Goal: Task Accomplishment & Management: Use online tool/utility

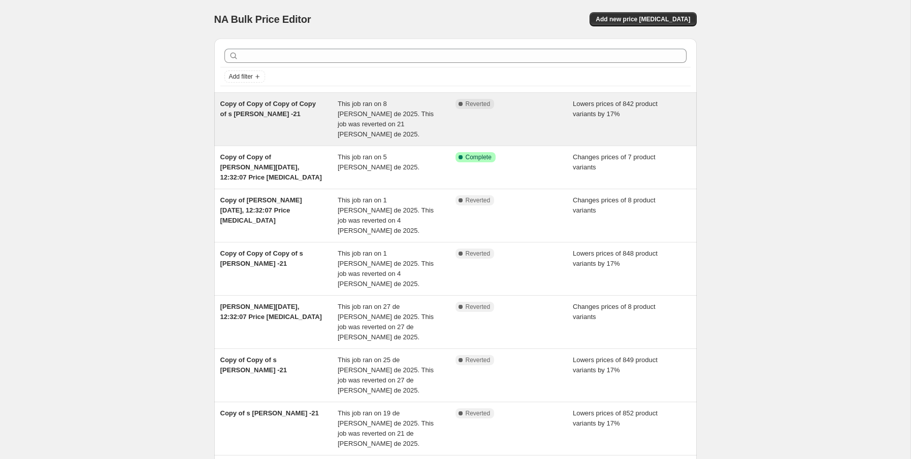
click at [301, 120] on div "Copy of Copy of Copy of Copy of s soria -21" at bounding box center [279, 119] width 118 height 41
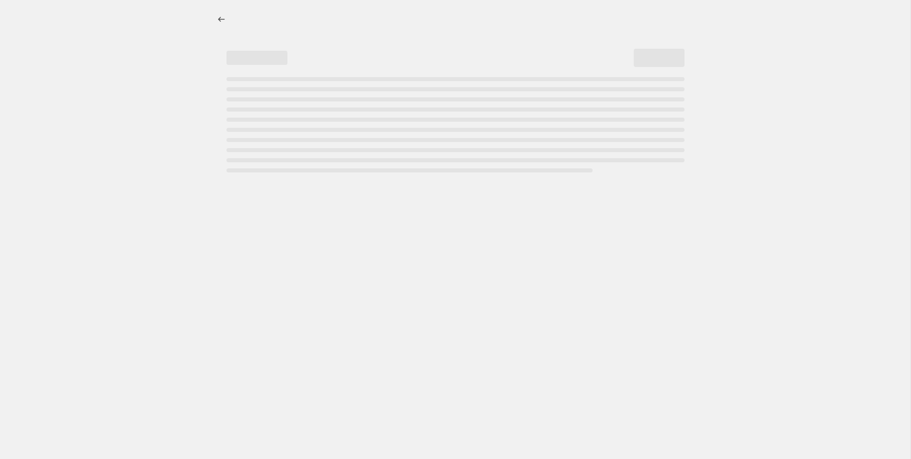
select select "percentage"
select select "no_change"
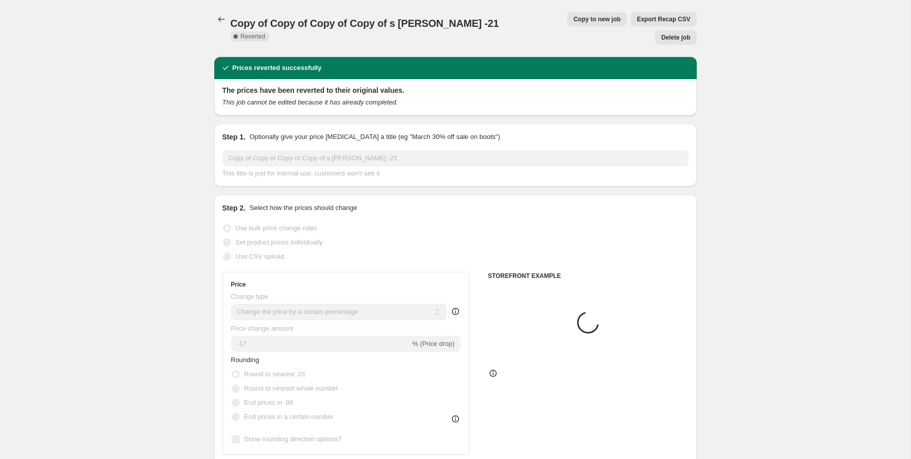
select select "vendor"
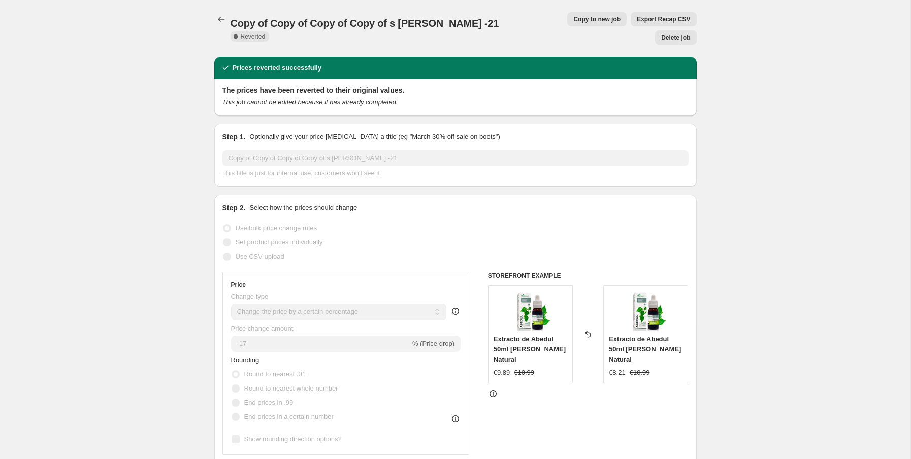
click at [573, 16] on span "Copy to new job" at bounding box center [596, 19] width 47 height 8
select select "percentage"
select select "no_change"
select select "vendor"
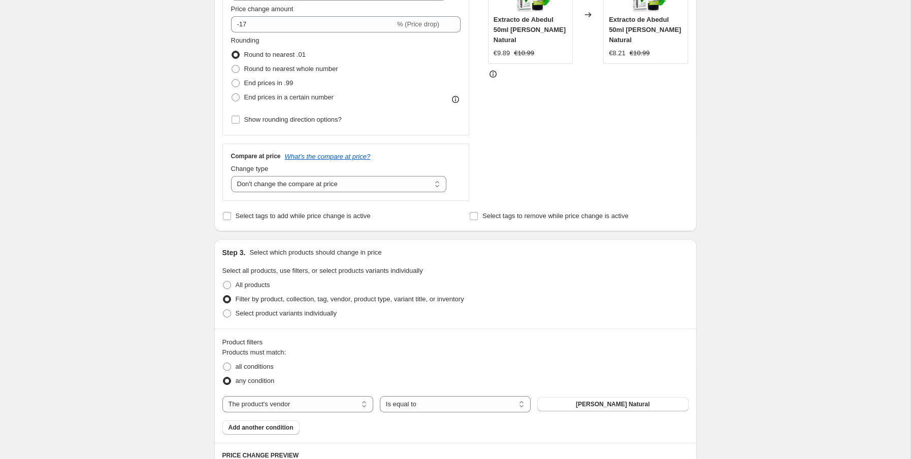
scroll to position [666, 0]
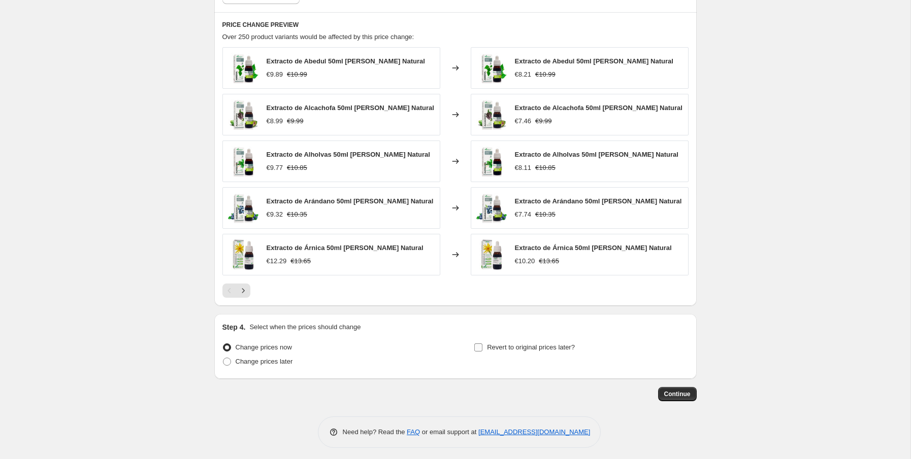
click at [480, 344] on input "Revert to original prices later?" at bounding box center [478, 348] width 8 height 8
checkbox input "true"
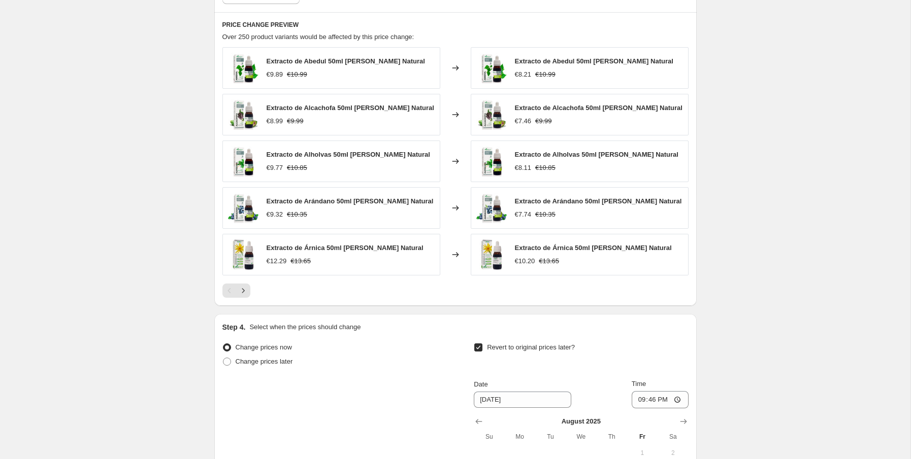
scroll to position [855, 0]
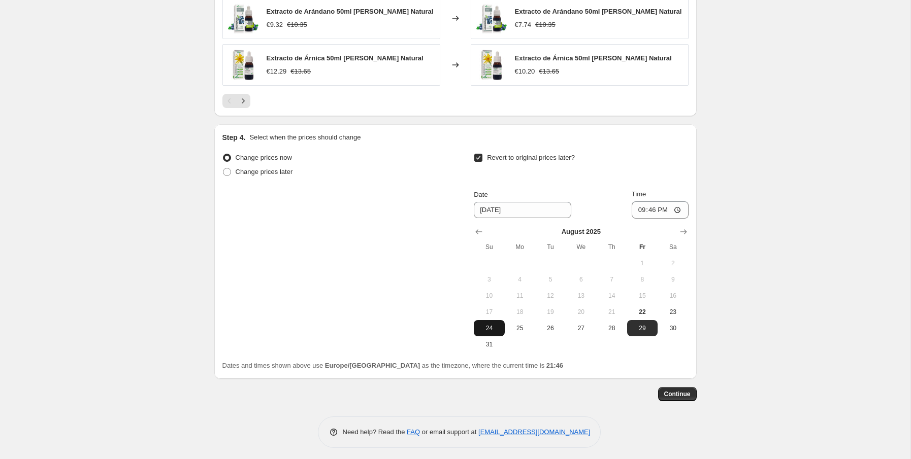
click at [497, 324] on span "24" at bounding box center [489, 328] width 22 height 8
type input "8/24/2025"
click at [672, 204] on input "21:46" at bounding box center [660, 210] width 57 height 17
type input "23:49"
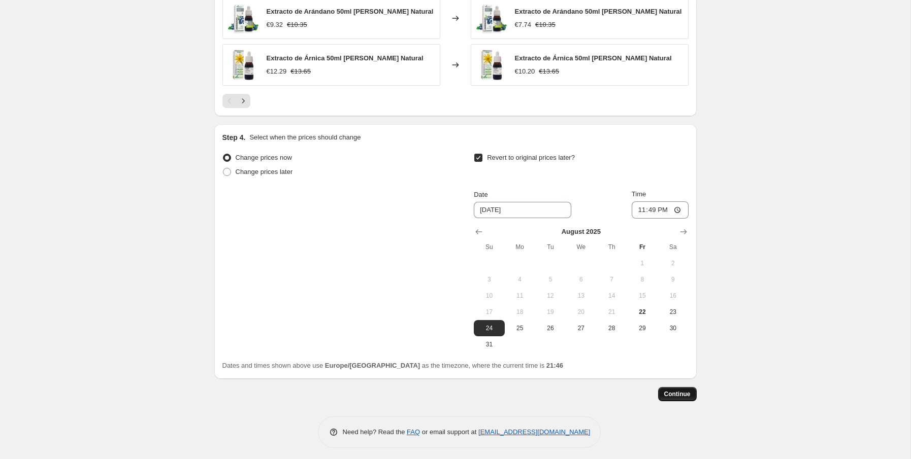
click at [682, 395] on button "Continue" at bounding box center [677, 394] width 39 height 14
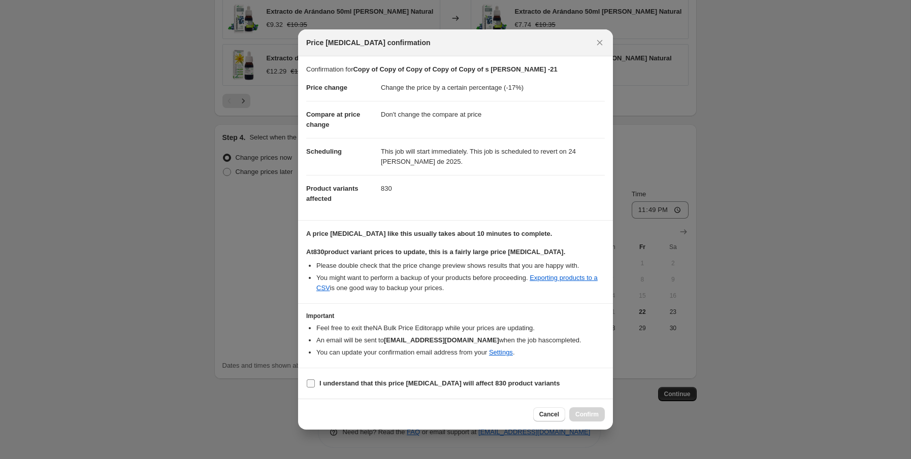
click at [529, 384] on b "I understand that this price change job will affect 830 product variants" at bounding box center [439, 384] width 240 height 8
click at [315, 384] on input "I understand that this price change job will affect 830 product variants" at bounding box center [311, 384] width 8 height 8
checkbox input "true"
click at [592, 415] on span "Confirm" at bounding box center [586, 415] width 23 height 8
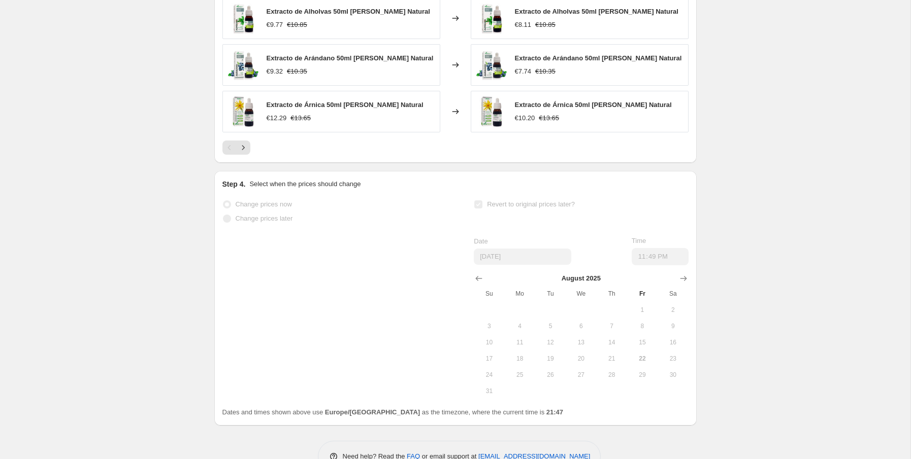
scroll to position [882, 0]
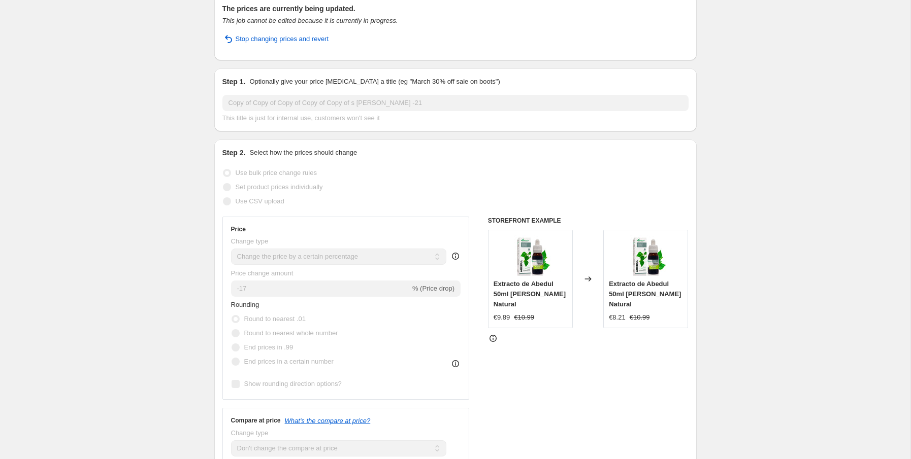
scroll to position [0, 0]
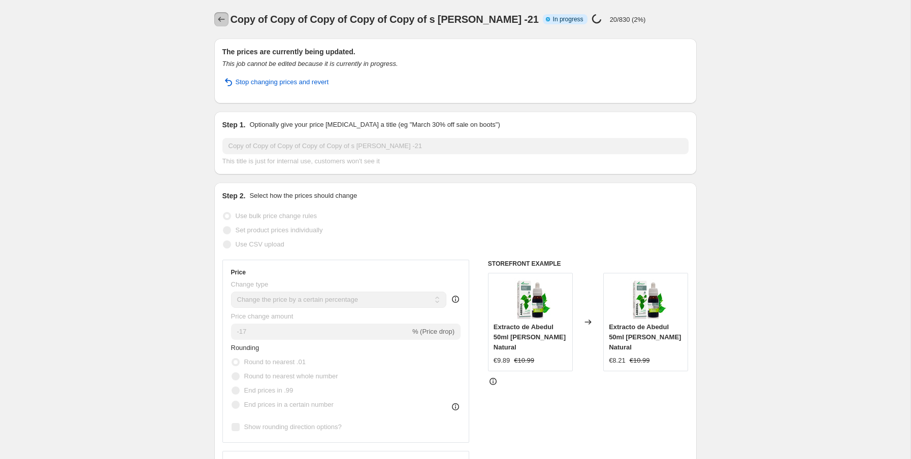
click at [220, 18] on icon "Price change jobs" at bounding box center [221, 19] width 10 height 10
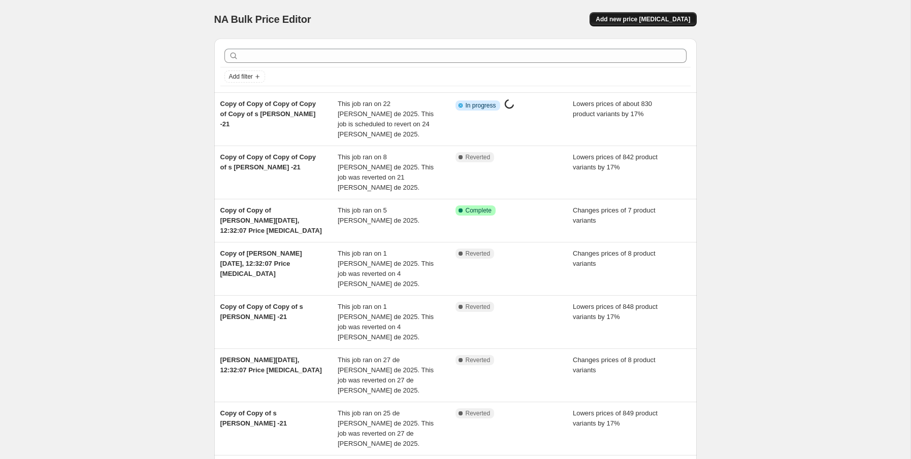
click at [647, 21] on span "Add new price change job" at bounding box center [642, 19] width 94 height 8
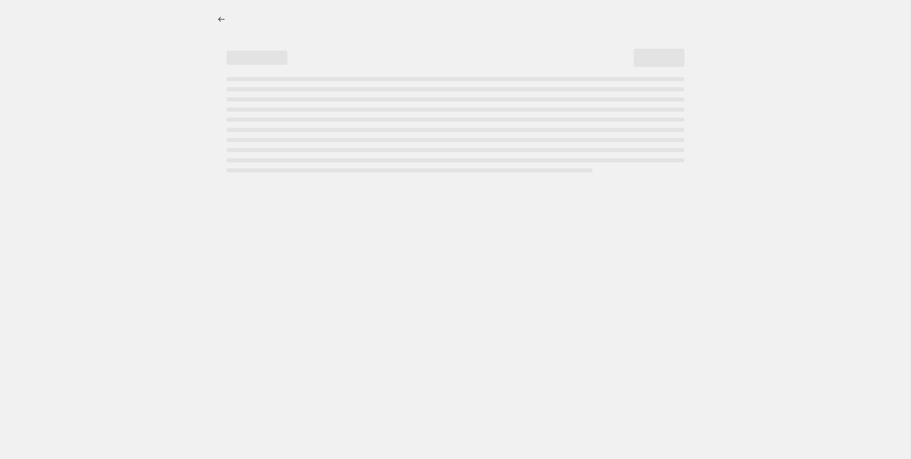
select select "percentage"
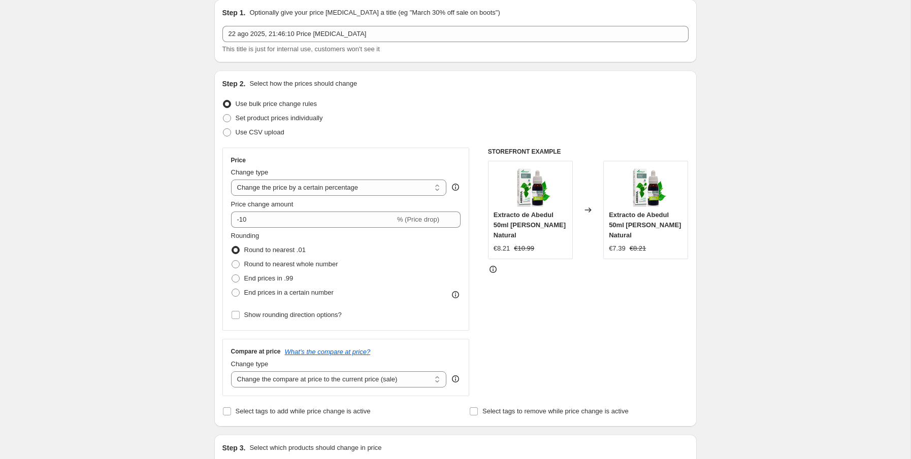
scroll to position [29, 0]
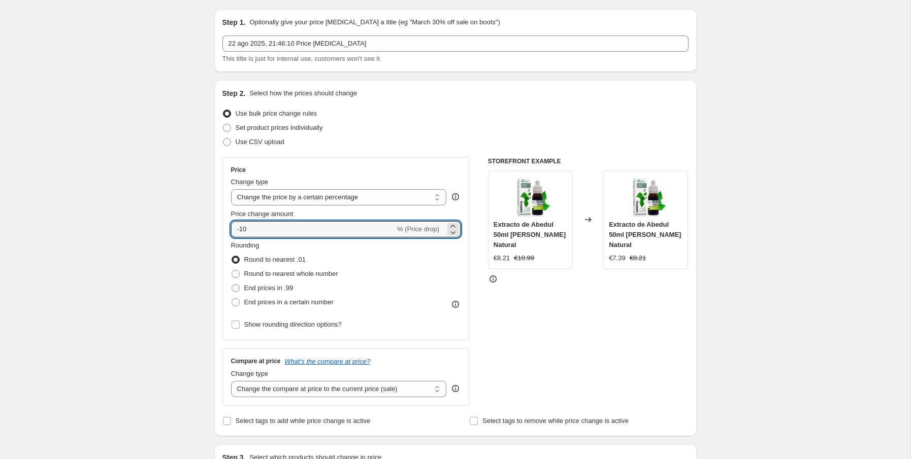
drag, startPoint x: 301, startPoint y: 227, endPoint x: 179, endPoint y: 229, distance: 121.3
drag, startPoint x: 250, startPoint y: 226, endPoint x: 190, endPoint y: 224, distance: 59.4
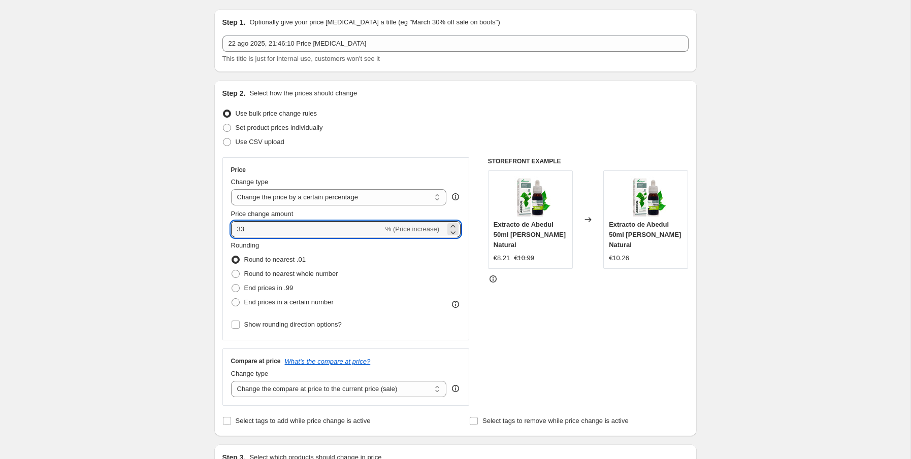
type input "33"
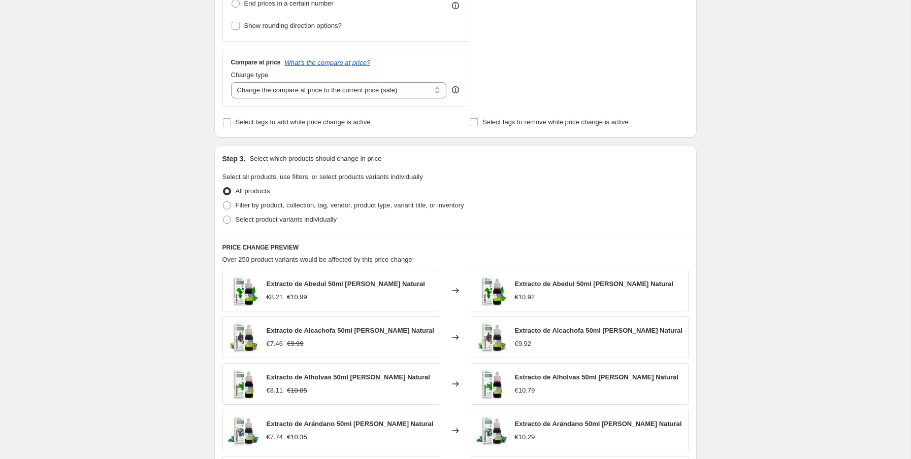
scroll to position [336, 0]
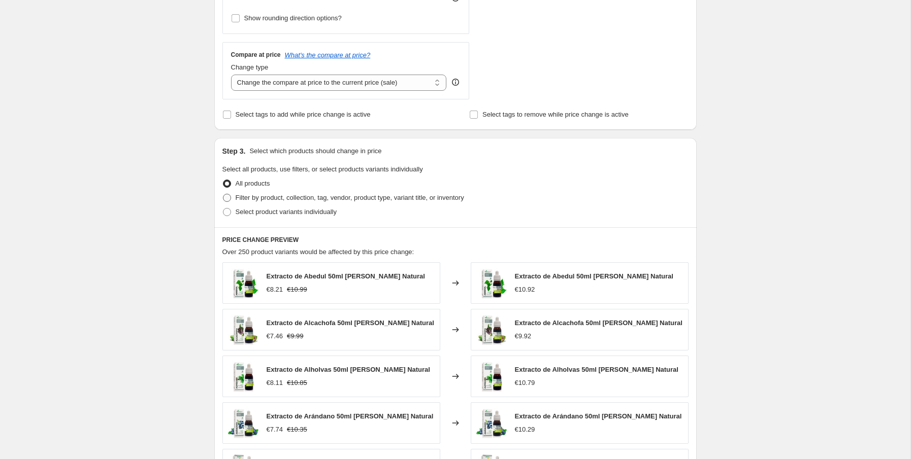
click at [277, 195] on span "Filter by product, collection, tag, vendor, product type, variant title, or inv…" at bounding box center [350, 198] width 228 height 8
click at [223, 194] on input "Filter by product, collection, tag, vendor, product type, variant title, or inv…" at bounding box center [223, 194] width 1 height 1
radio input "true"
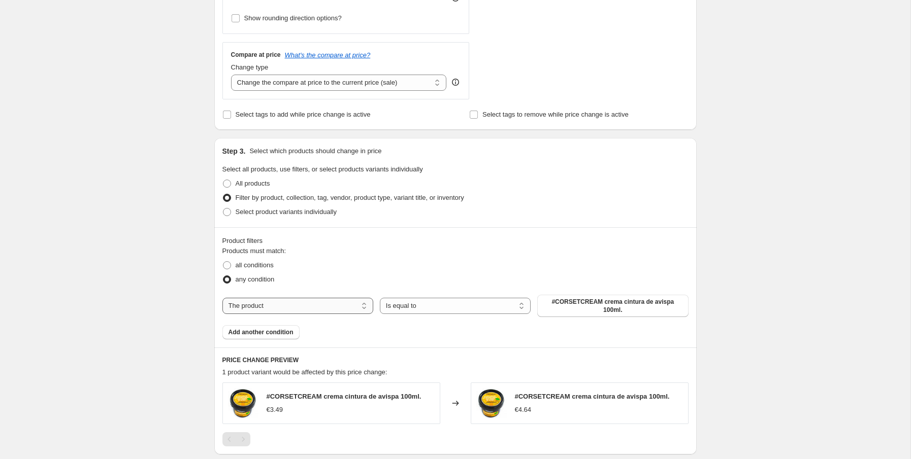
click at [342, 306] on select "The product The product's collection The product's tag The product's vendor The…" at bounding box center [297, 306] width 151 height 16
select select "tag"
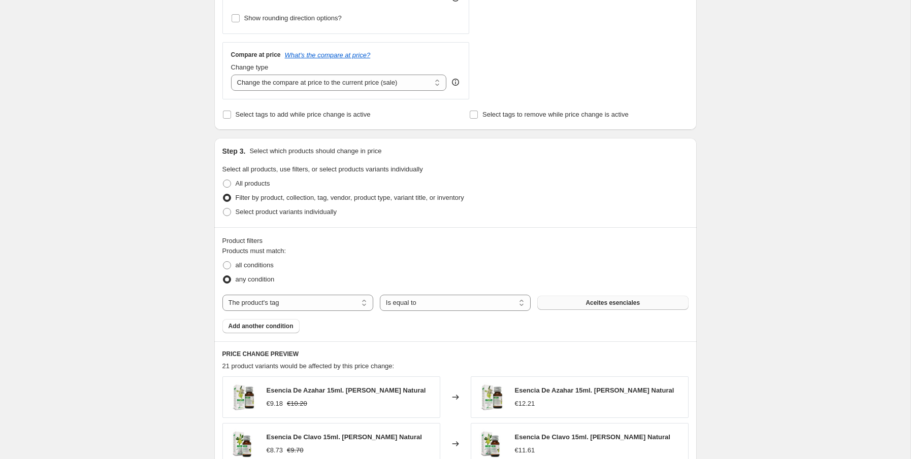
click at [602, 302] on span "Aceites esenciales" at bounding box center [612, 303] width 54 height 8
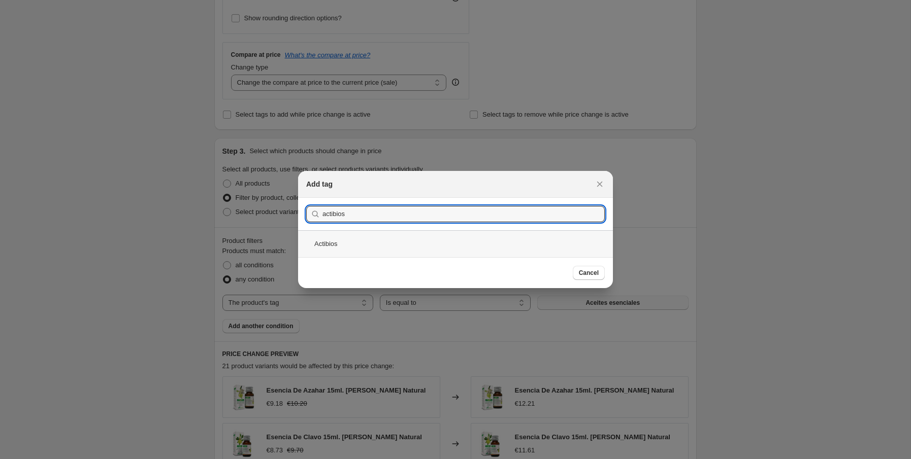
type input "actibios"
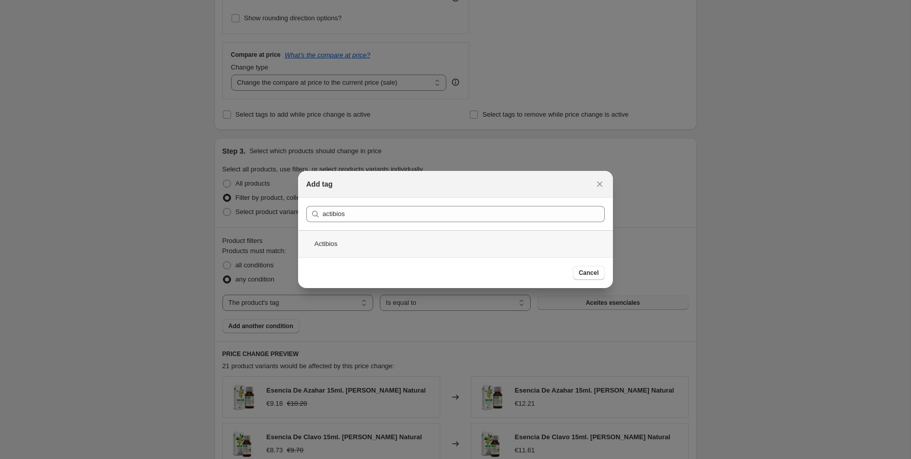
click at [368, 239] on div "Actibios" at bounding box center [455, 243] width 315 height 27
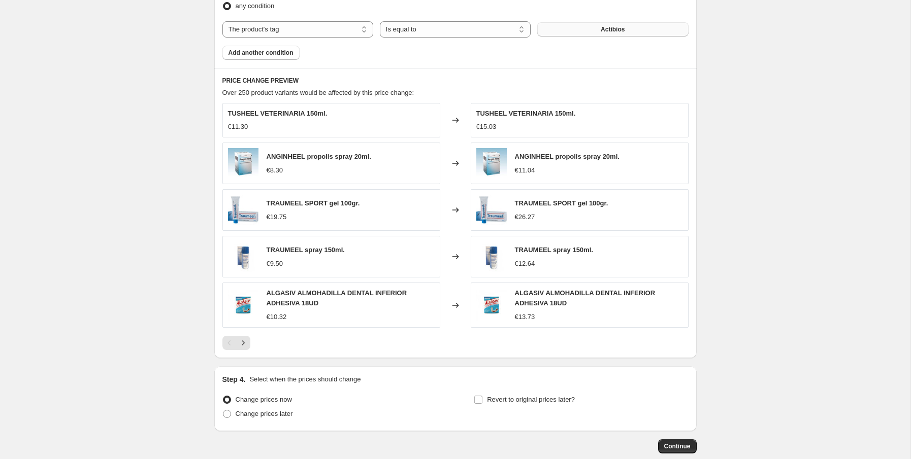
scroll to position [662, 0]
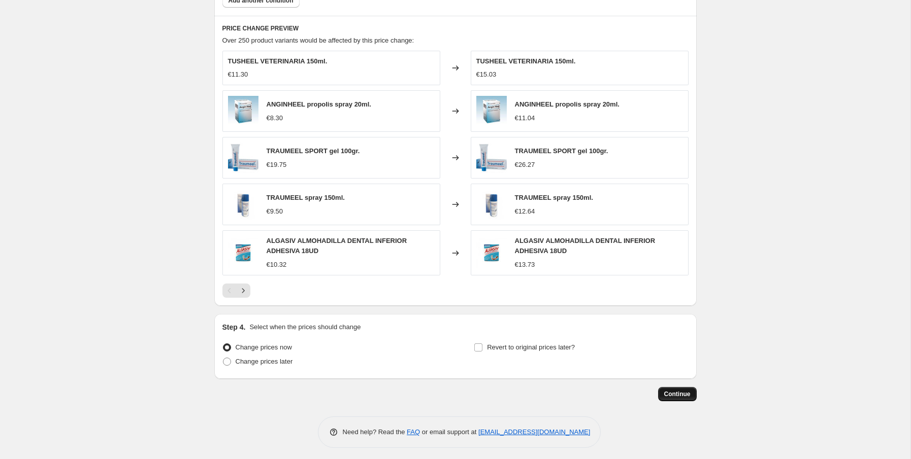
click at [683, 390] on span "Continue" at bounding box center [677, 394] width 26 height 8
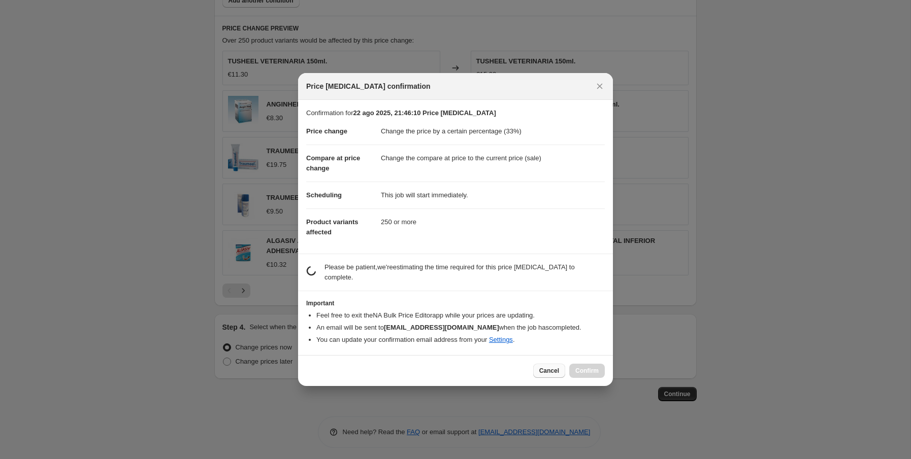
click at [549, 372] on span "Cancel" at bounding box center [549, 371] width 20 height 8
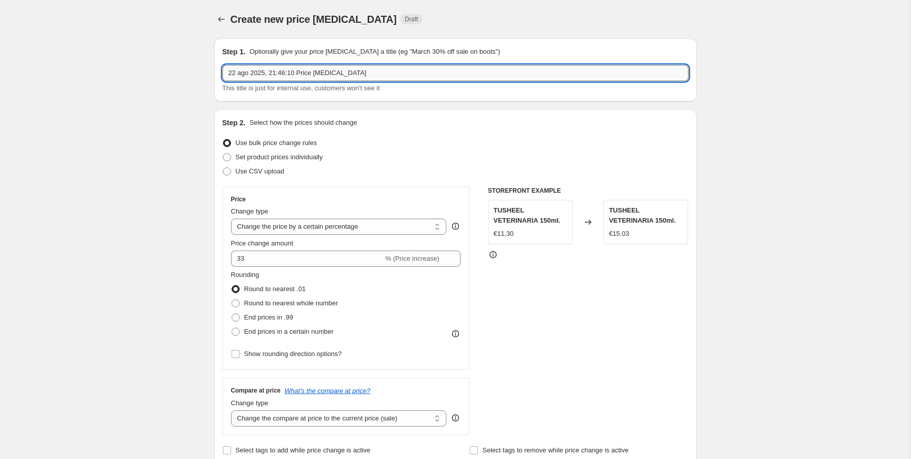
click at [386, 80] on input "22 ago 2025, 21:46:10 Price change job" at bounding box center [455, 73] width 466 height 16
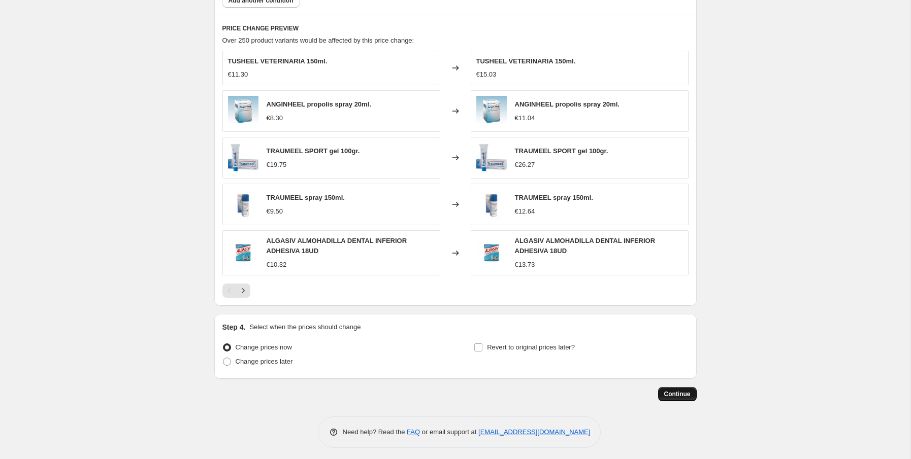
type input "ACTIBIOS"
click at [673, 390] on span "Continue" at bounding box center [677, 394] width 26 height 8
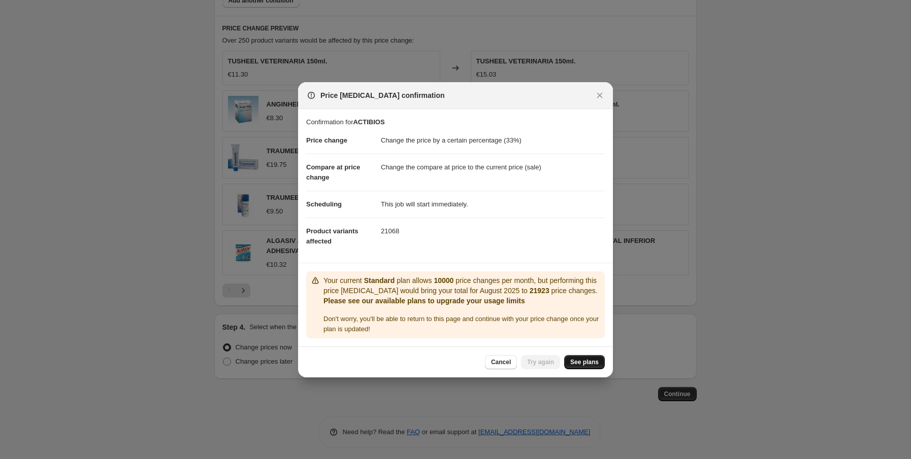
click at [580, 365] on span "See plans" at bounding box center [584, 362] width 28 height 8
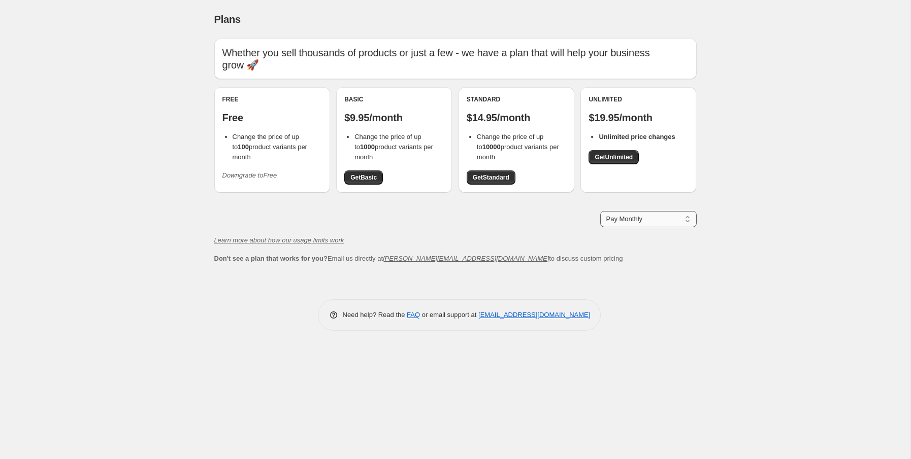
click at [645, 211] on select "Pay Monthly Pay Yearly (Save 16%)" at bounding box center [648, 219] width 96 height 16
click at [615, 153] on span "Get Unlimited" at bounding box center [613, 157] width 38 height 8
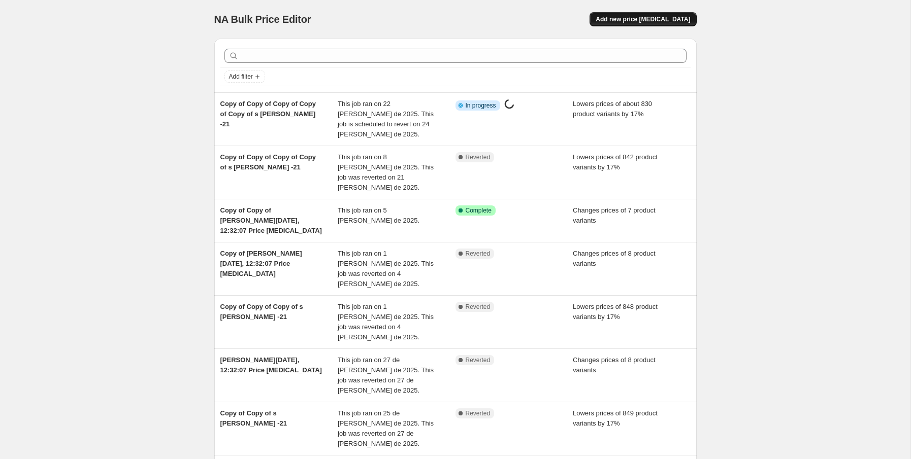
click at [663, 17] on span "Add new price change job" at bounding box center [642, 19] width 94 height 8
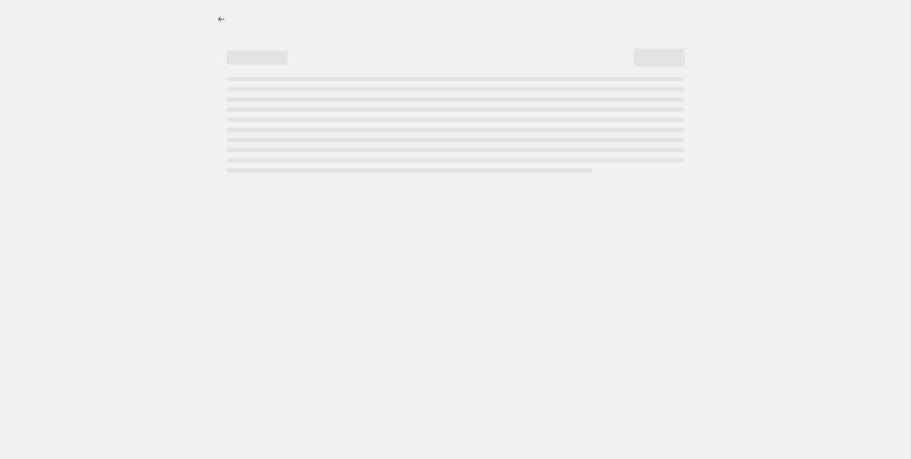
select select "percentage"
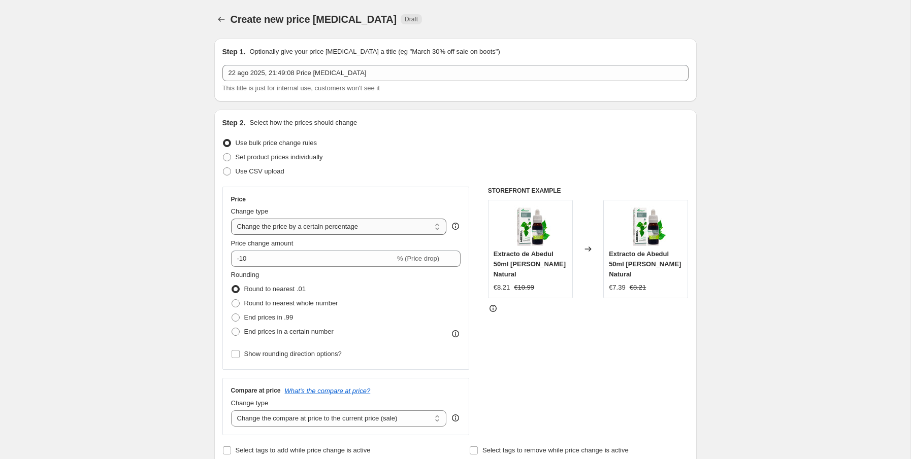
scroll to position [7, 0]
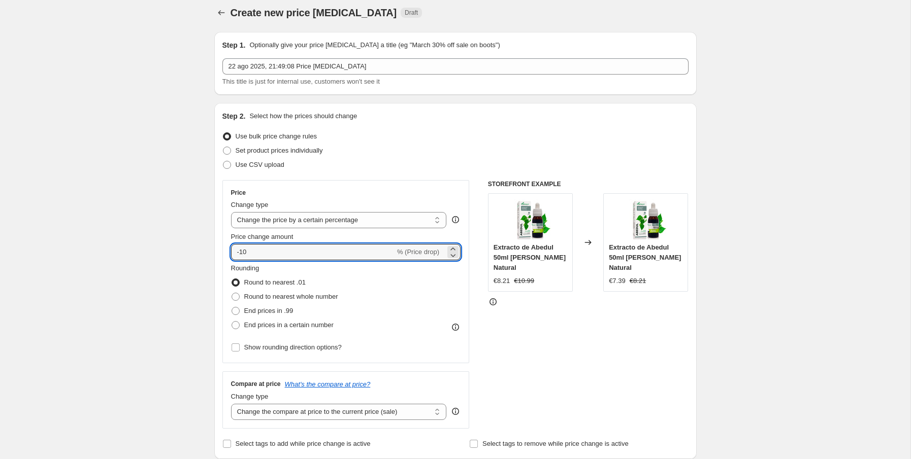
drag, startPoint x: 308, startPoint y: 257, endPoint x: 197, endPoint y: 243, distance: 111.1
type input "25"
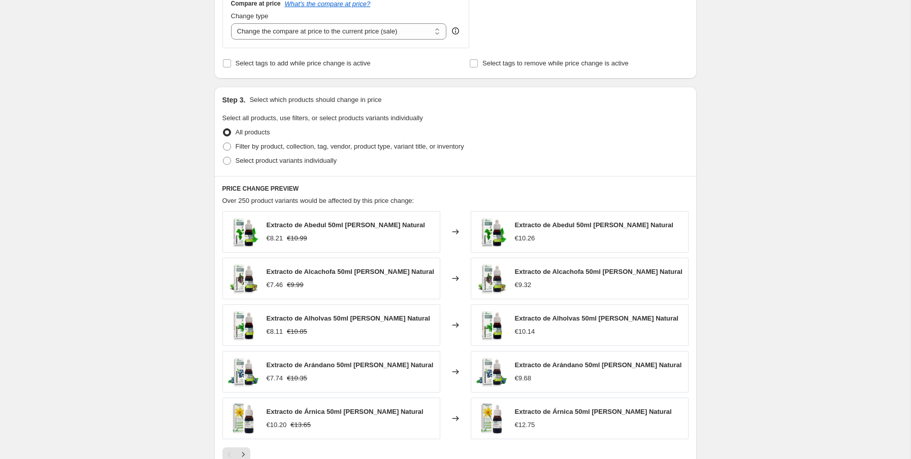
scroll to position [389, 0]
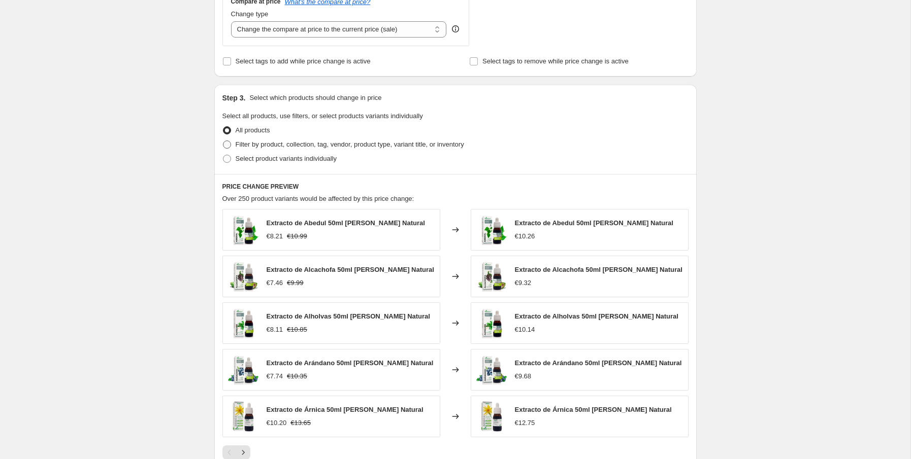
click at [288, 142] on span "Filter by product, collection, tag, vendor, product type, variant title, or inv…" at bounding box center [350, 145] width 228 height 8
click at [223, 141] on input "Filter by product, collection, tag, vendor, product type, variant title, or inv…" at bounding box center [223, 141] width 1 height 1
radio input "true"
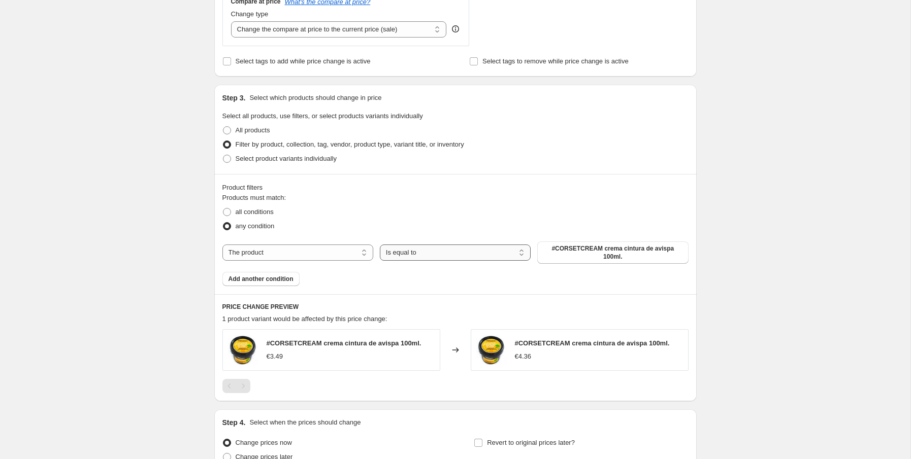
click at [420, 247] on select "Is equal to Is not equal to" at bounding box center [455, 253] width 151 height 16
click at [328, 253] on select "The product The product's collection The product's tag The product's vendor The…" at bounding box center [297, 253] width 151 height 16
select select "tag"
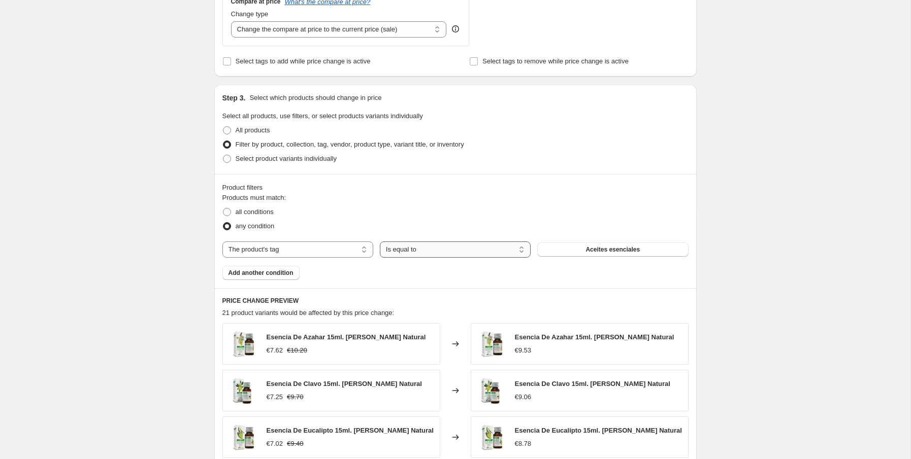
click at [428, 251] on select "Is equal to Is not equal to" at bounding box center [455, 250] width 151 height 16
click at [587, 242] on div "The product The product's collection The product's tag The product's vendor The…" at bounding box center [455, 250] width 466 height 16
click at [581, 244] on button "Aceites esenciales" at bounding box center [612, 250] width 151 height 14
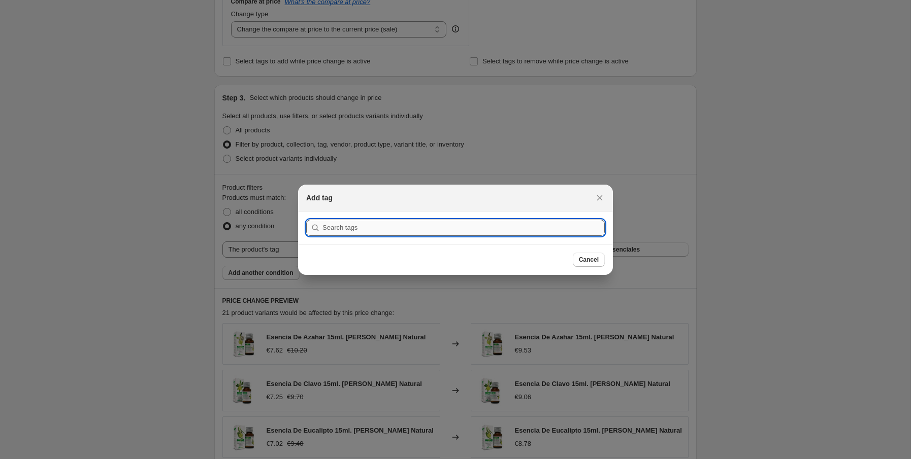
click at [529, 228] on input ":r2f:" at bounding box center [463, 228] width 282 height 16
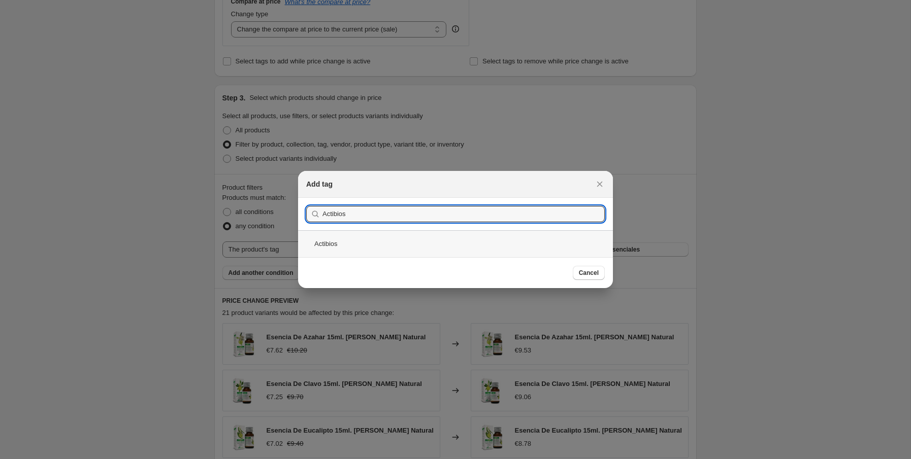
type input "Actibios"
click at [425, 239] on div "Actibios" at bounding box center [455, 243] width 315 height 27
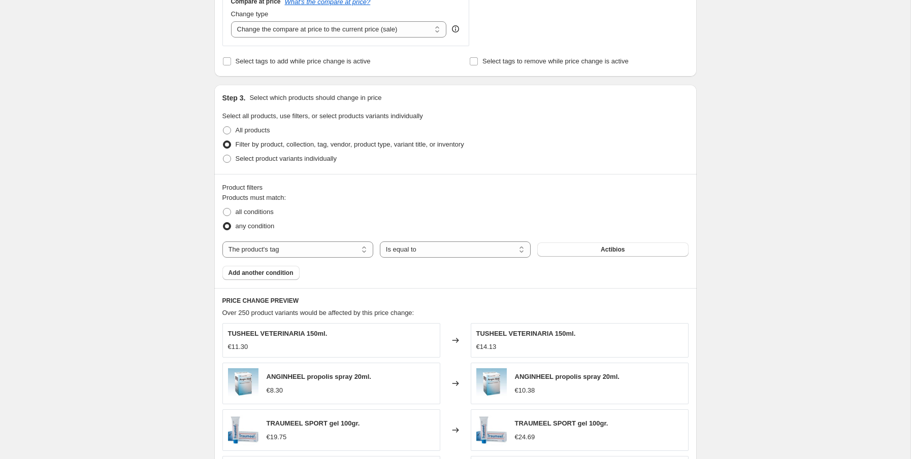
scroll to position [662, 0]
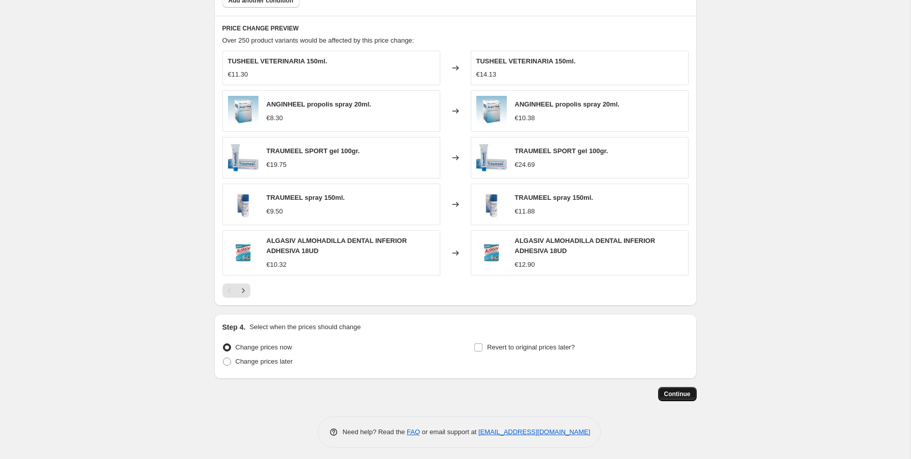
click at [686, 390] on span "Continue" at bounding box center [677, 394] width 26 height 8
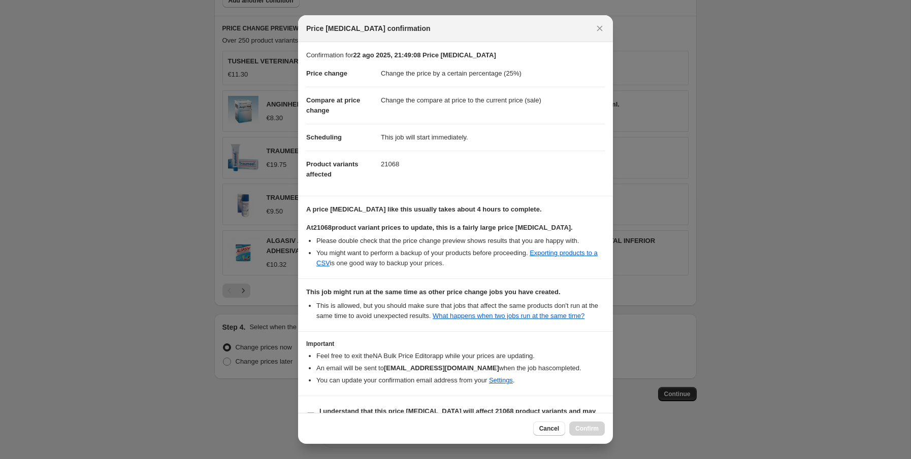
click at [467, 372] on li "An email will be sent to marcolopez.developer@gmail.com when the job has comple…" at bounding box center [460, 368] width 288 height 10
click at [459, 143] on dd "This job will start immediately." at bounding box center [493, 137] width 224 height 27
click at [547, 431] on span "Cancel" at bounding box center [549, 429] width 20 height 8
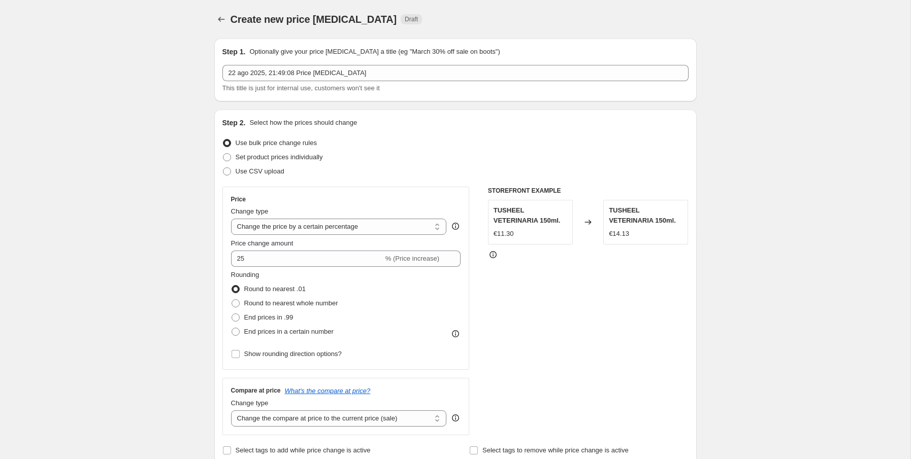
scroll to position [662, 0]
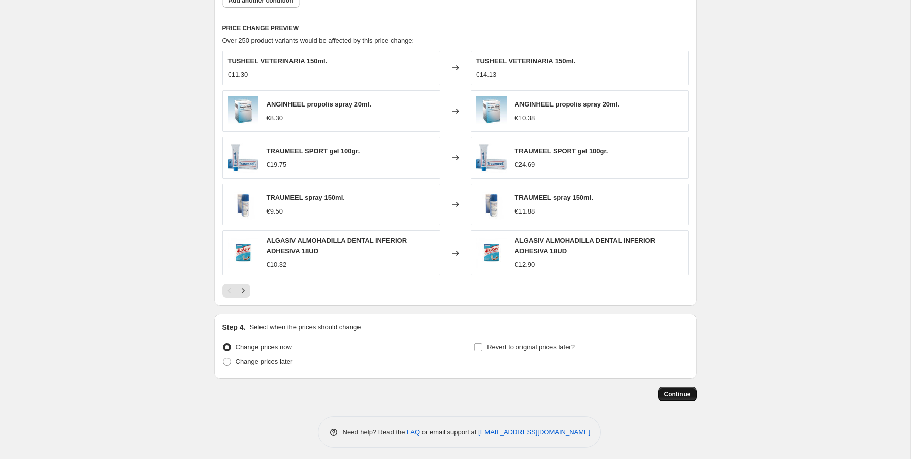
click at [680, 390] on span "Continue" at bounding box center [677, 394] width 26 height 8
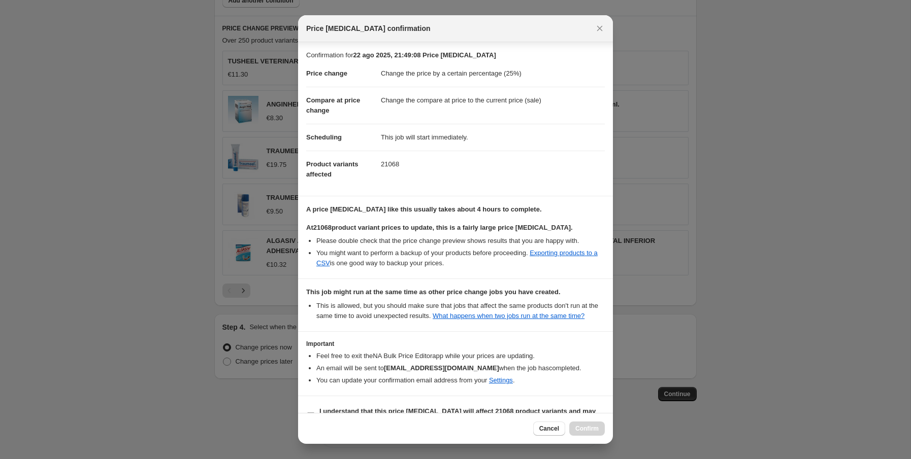
scroll to position [32, 0]
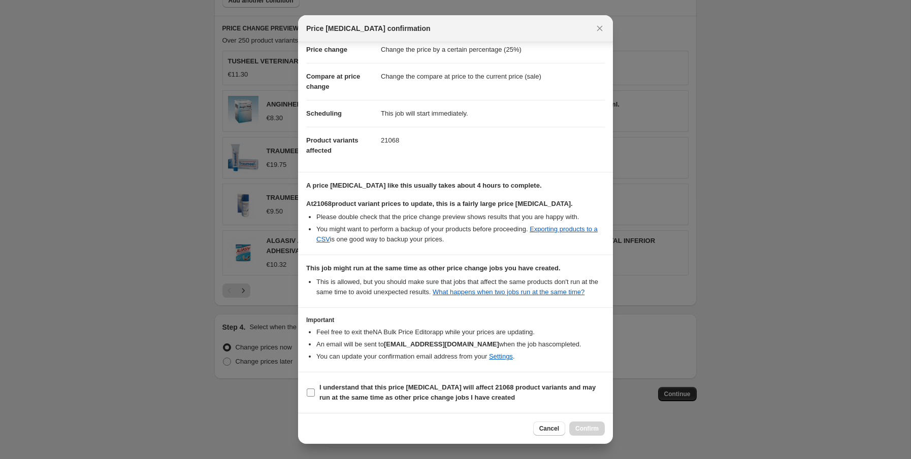
click at [322, 395] on b "I understand that this price change job will affect 21068 product variants and …" at bounding box center [457, 393] width 276 height 18
click at [315, 395] on input "I understand that this price change job will affect 21068 product variants and …" at bounding box center [311, 393] width 8 height 8
checkbox input "true"
click at [582, 422] on button "Confirm" at bounding box center [587, 429] width 36 height 14
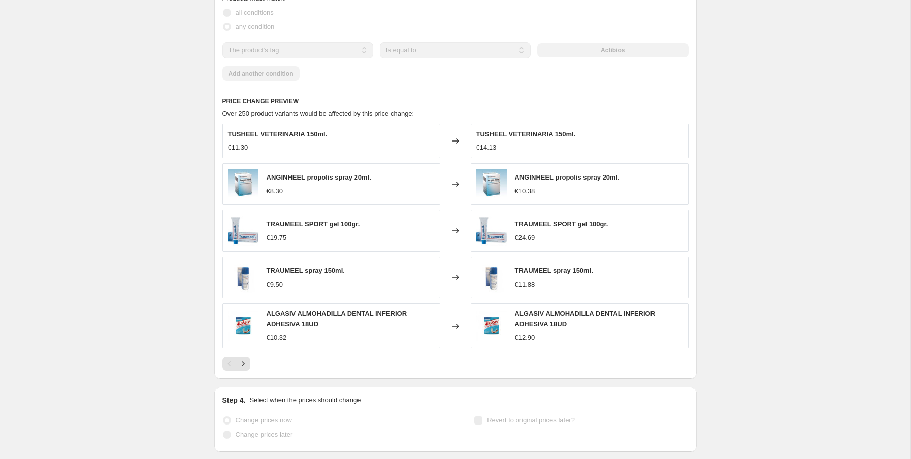
scroll to position [688, 0]
